Goal: Transaction & Acquisition: Purchase product/service

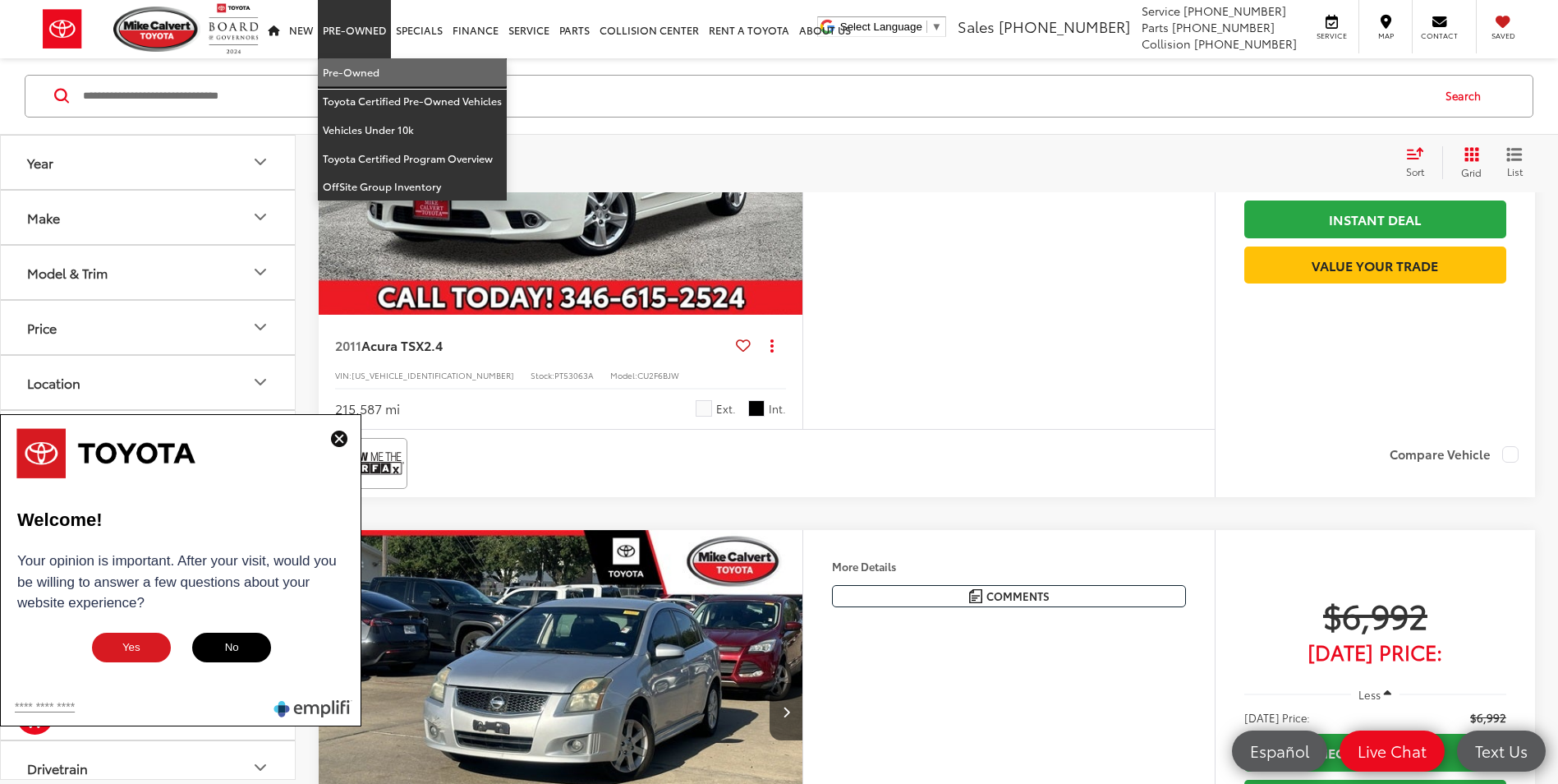
click at [367, 76] on link "Pre-Owned" at bounding box center [412, 72] width 189 height 29
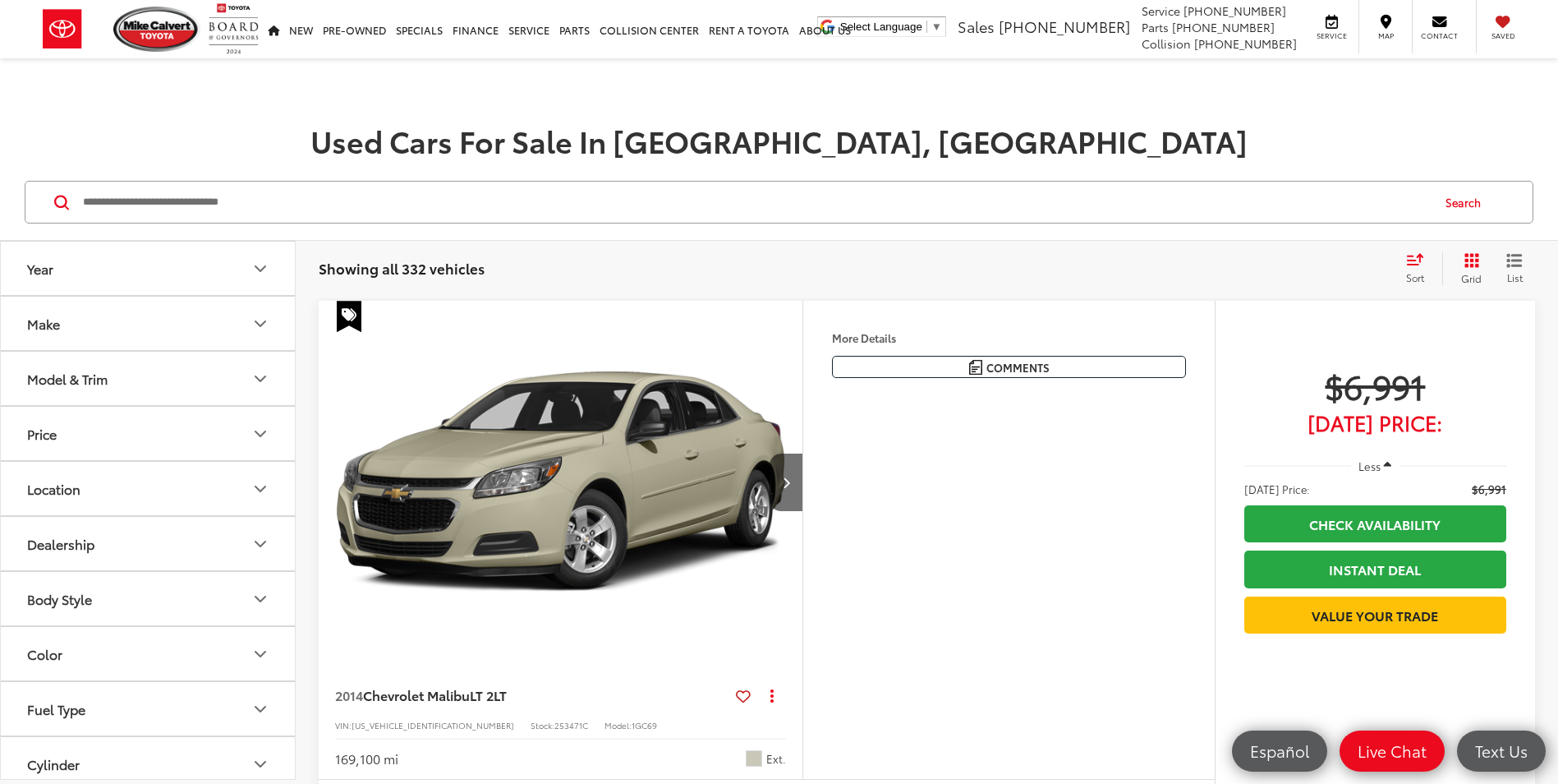
click at [327, 207] on input "Search by Make, Model, or Keyword" at bounding box center [755, 202] width 1349 height 40
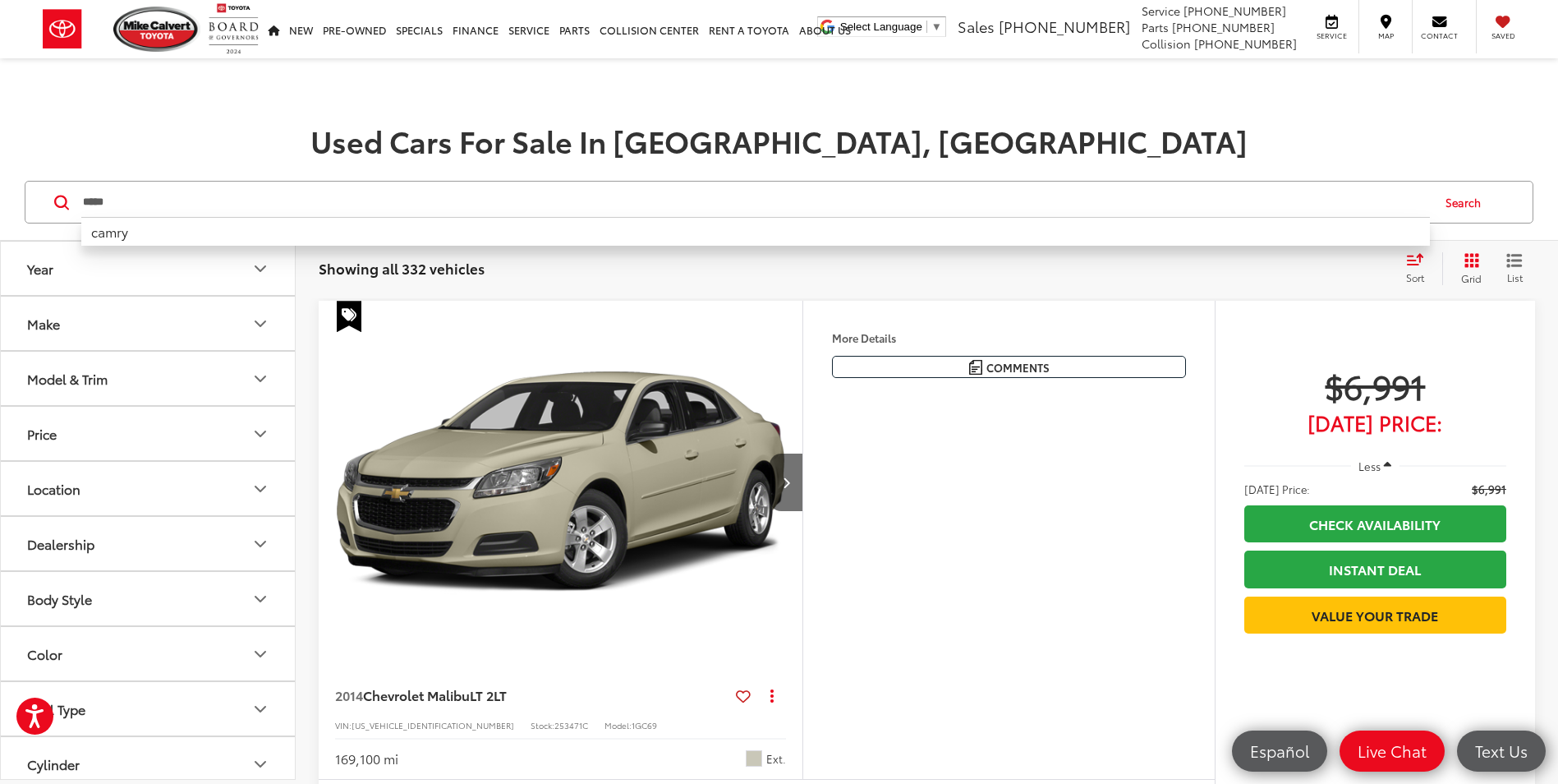
type input "*****"
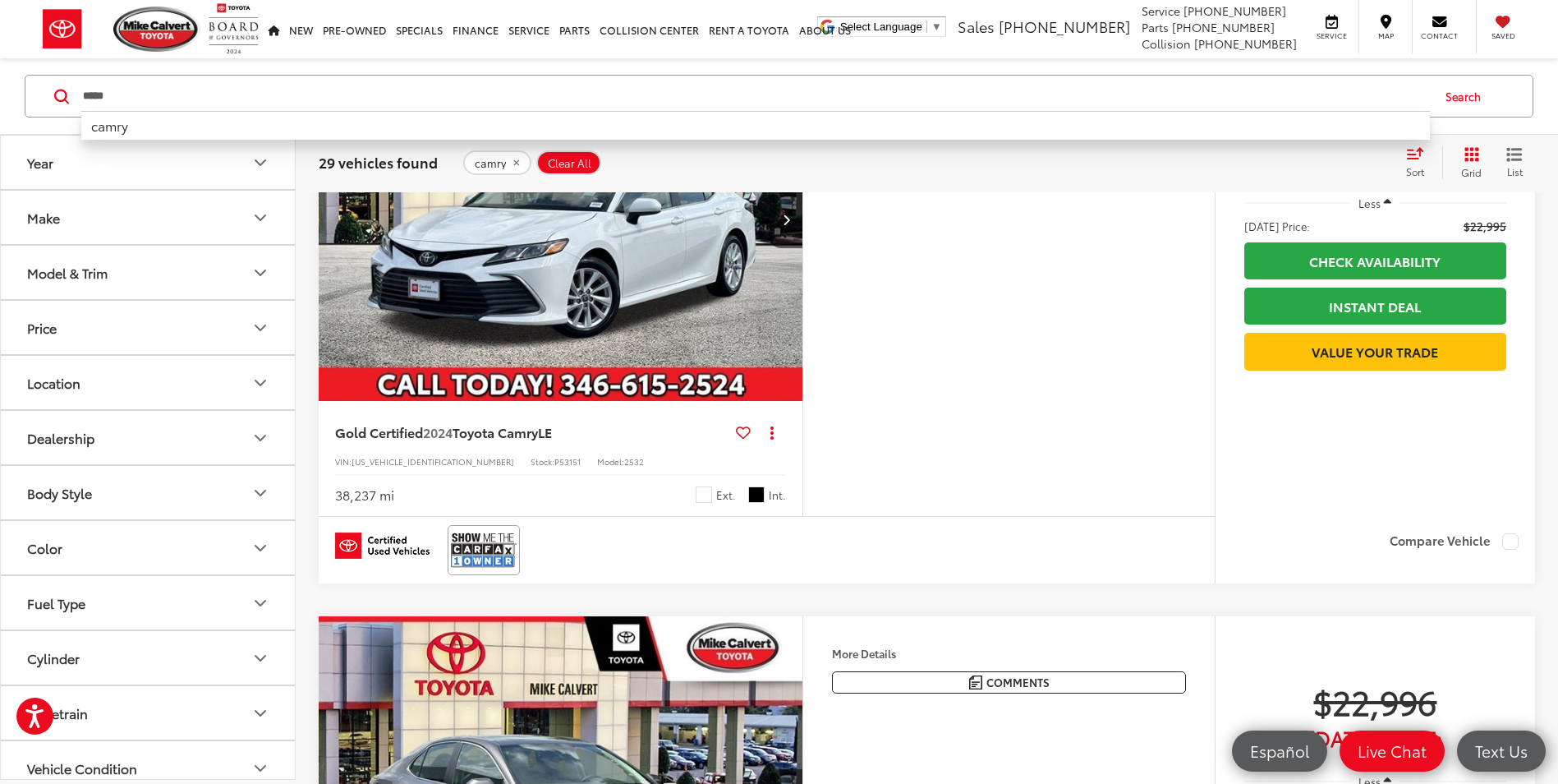
scroll to position [4108, 0]
